Goal: Find specific page/section

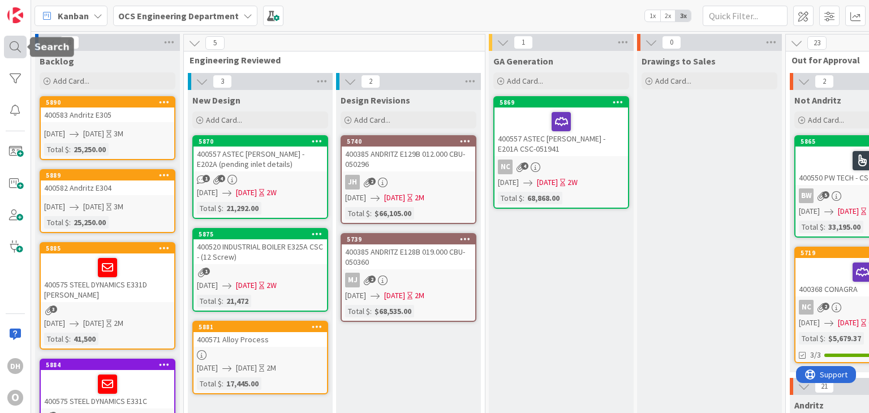
drag, startPoint x: 12, startPoint y: 45, endPoint x: 25, endPoint y: 46, distance: 13.6
click at [12, 45] on div at bounding box center [15, 47] width 23 height 23
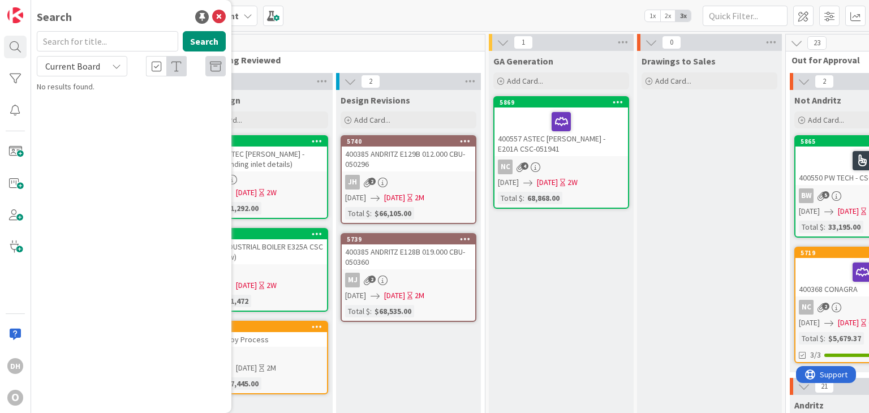
type input "l"
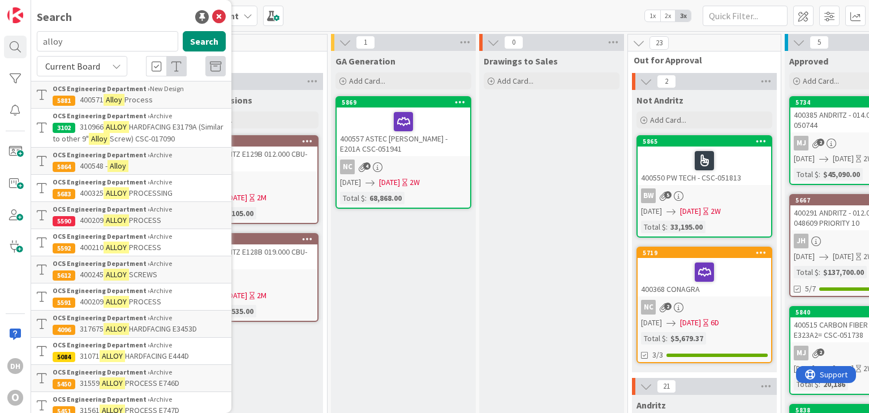
scroll to position [0, 142]
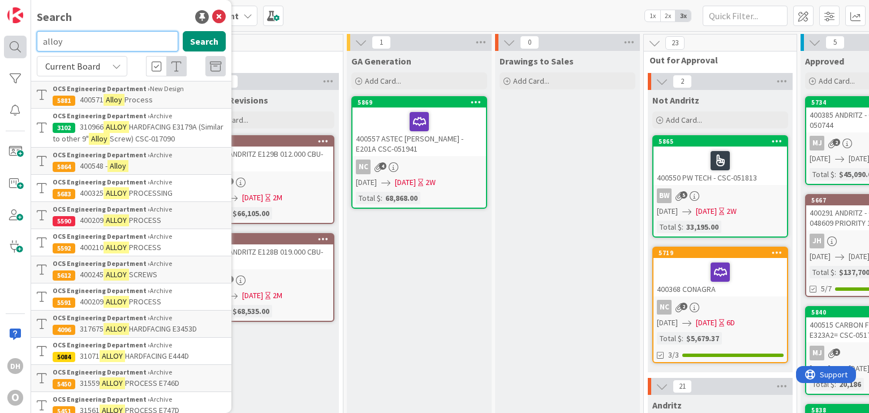
drag, startPoint x: 71, startPoint y: 37, endPoint x: 5, endPoint y: 36, distance: 66.2
click at [9, 37] on div "DH O Search alloy Search Current Board OCS Engineering Department › New Design …" at bounding box center [15, 206] width 31 height 413
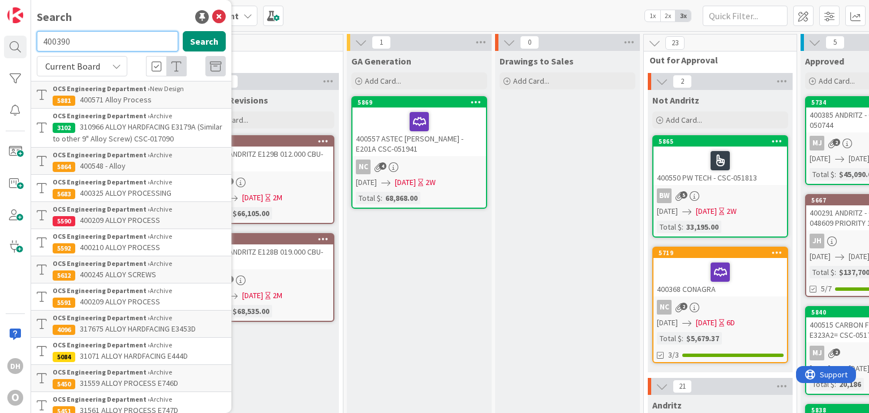
type input "400390"
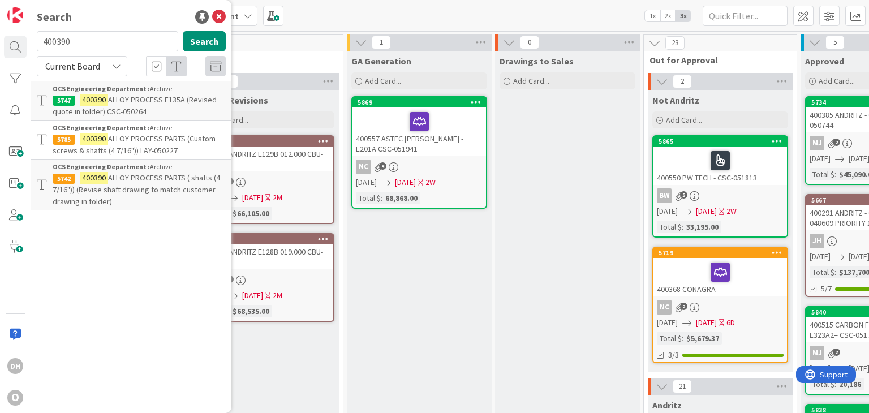
click at [181, 109] on p "400390 ALLOY PROCESS E135A (Revised quote in folder) CSC-050264" at bounding box center [139, 106] width 173 height 24
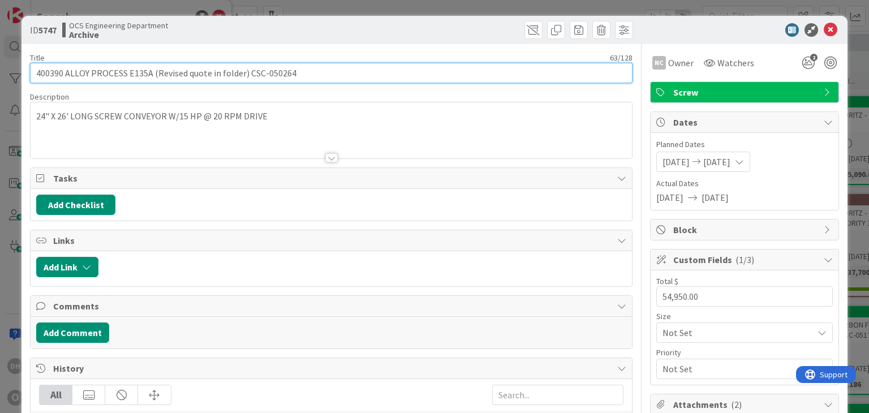
drag, startPoint x: 296, startPoint y: 74, endPoint x: 247, endPoint y: 79, distance: 49.5
click at [247, 79] on input "400390 ALLOY PROCESS E135A (Revised quote in folder) CSC-050264" at bounding box center [331, 73] width 602 height 20
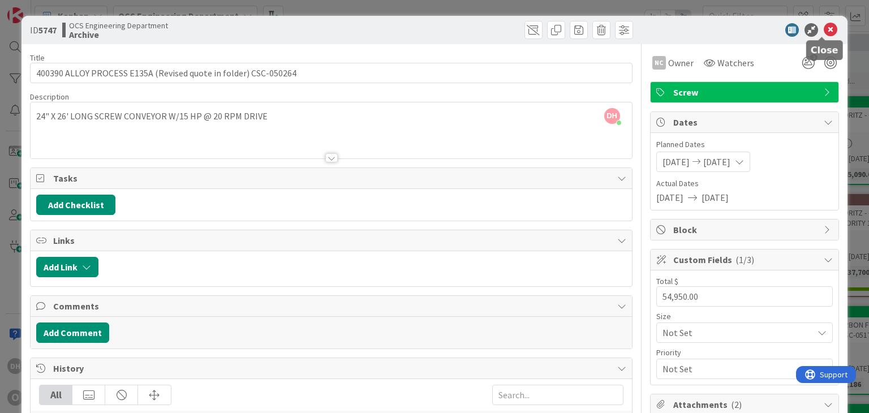
click at [824, 33] on icon at bounding box center [831, 30] width 14 height 14
